Goal: Download file/media

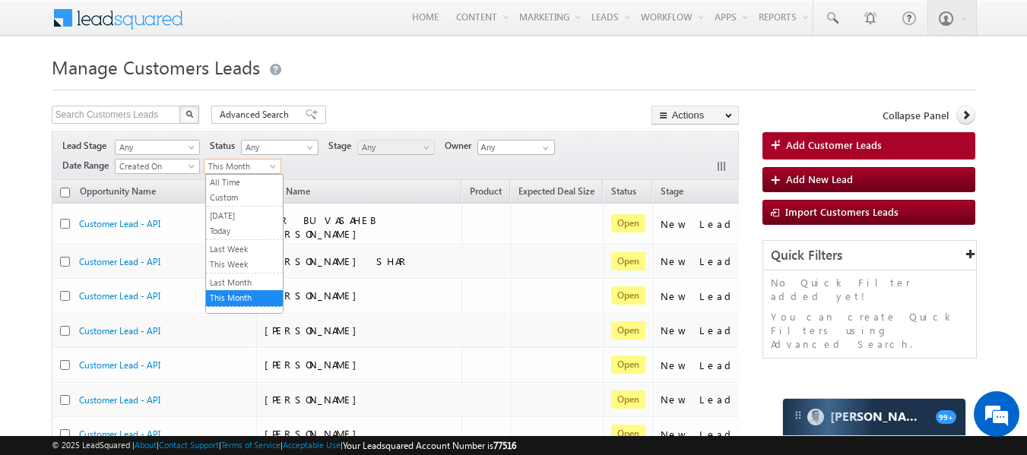
click at [276, 166] on span at bounding box center [274, 169] width 12 height 12
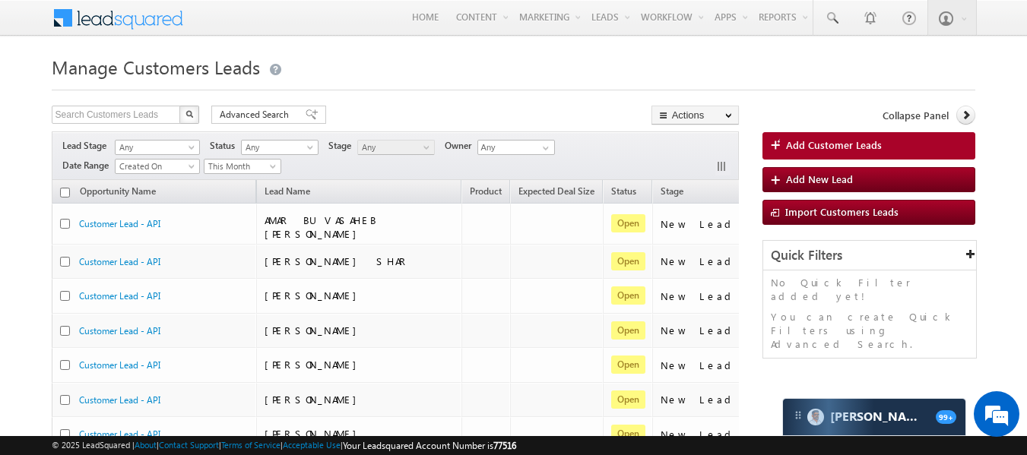
click at [276, 166] on span at bounding box center [274, 169] width 12 height 12
click at [684, 135] on link "Export Customers Leads" at bounding box center [695, 144] width 86 height 32
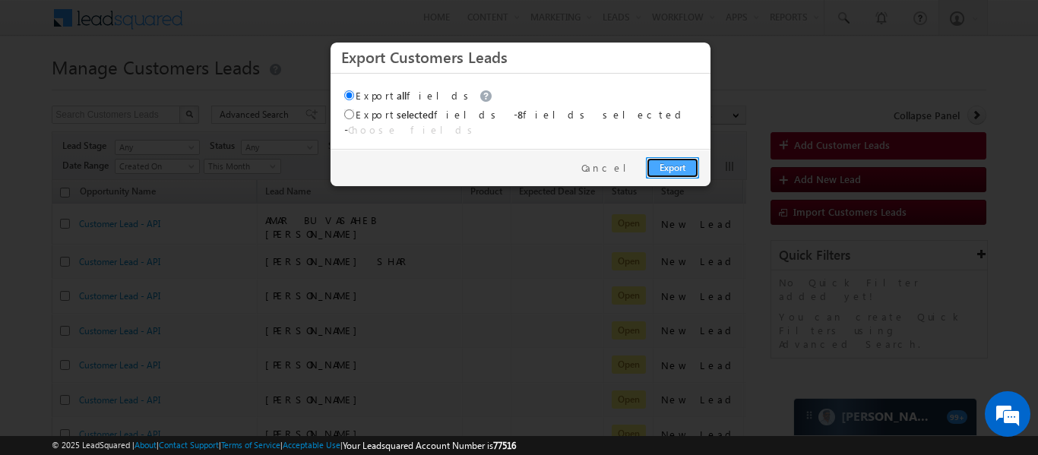
click at [676, 157] on link "Export" at bounding box center [672, 167] width 53 height 21
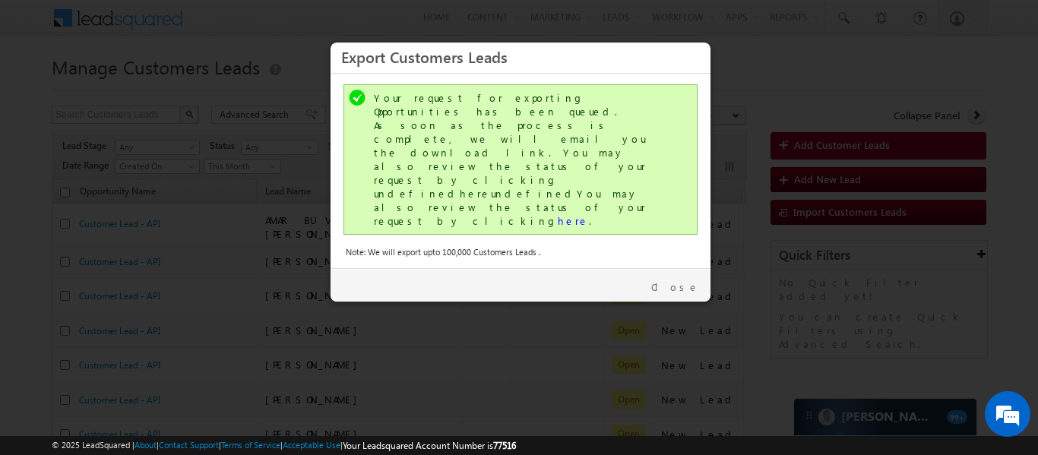
click at [471, 160] on div "Your request for exporting Opportunities has been queued. As soon as the proces…" at bounding box center [522, 159] width 296 height 137
click at [558, 214] on link "here" at bounding box center [573, 220] width 31 height 13
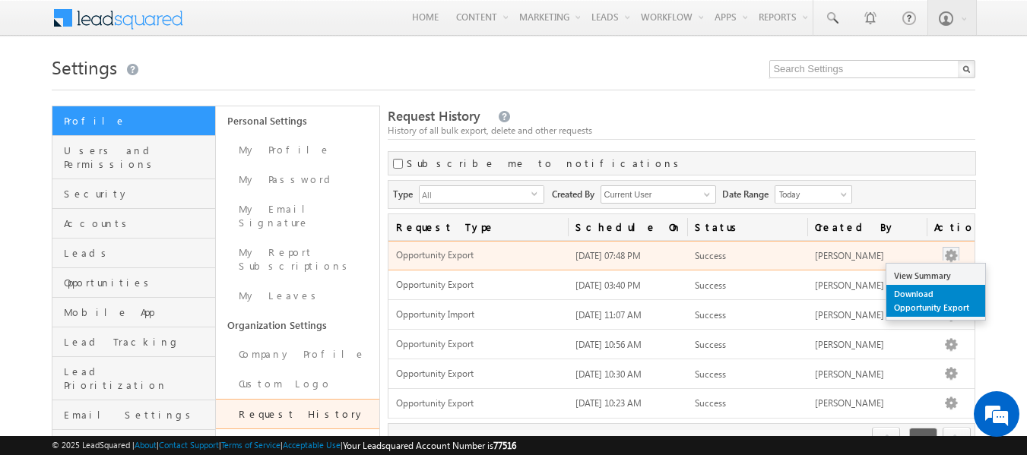
click at [914, 305] on link "Download Opportunity Export" at bounding box center [935, 301] width 99 height 32
